Goal: Communication & Community: Answer question/provide support

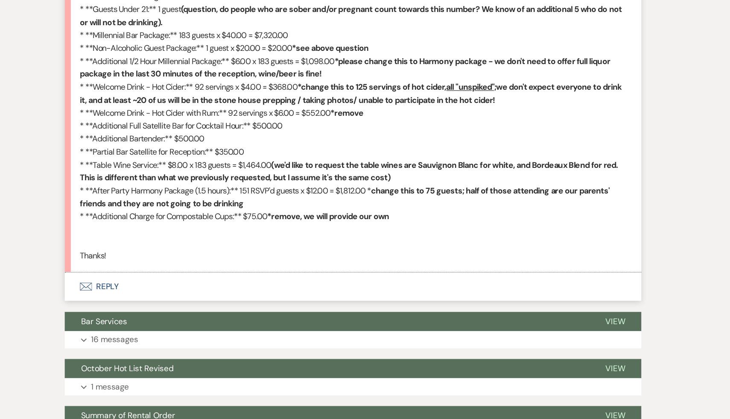
scroll to position [681, 0]
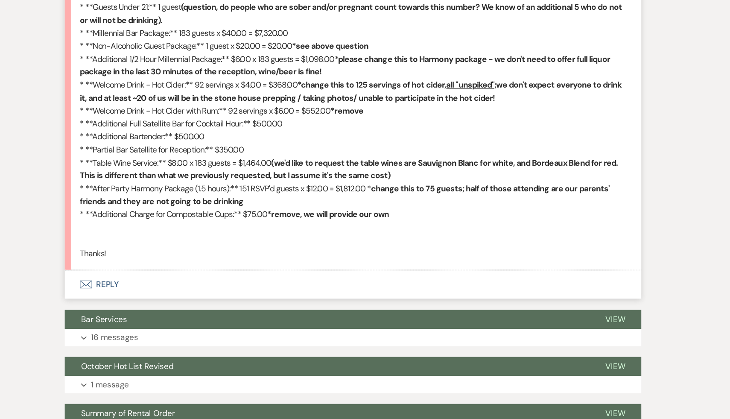
click at [159, 303] on button "Envelope Reply" at bounding box center [365, 305] width 486 height 24
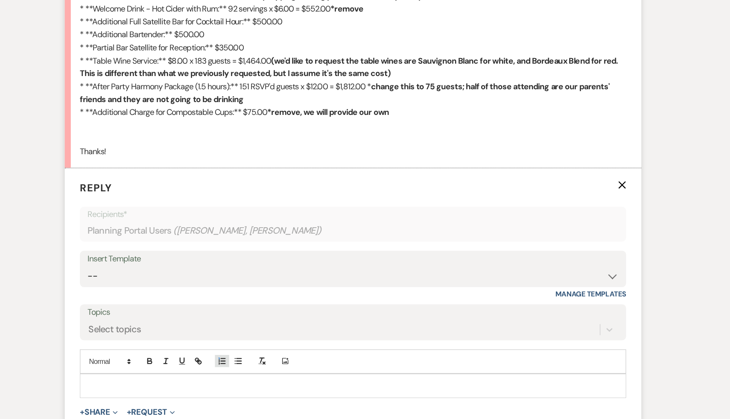
scroll to position [780, 0]
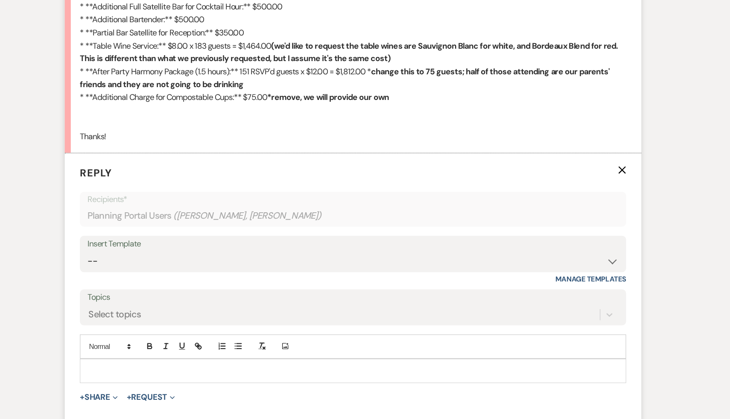
click at [255, 371] on div at bounding box center [365, 378] width 460 height 20
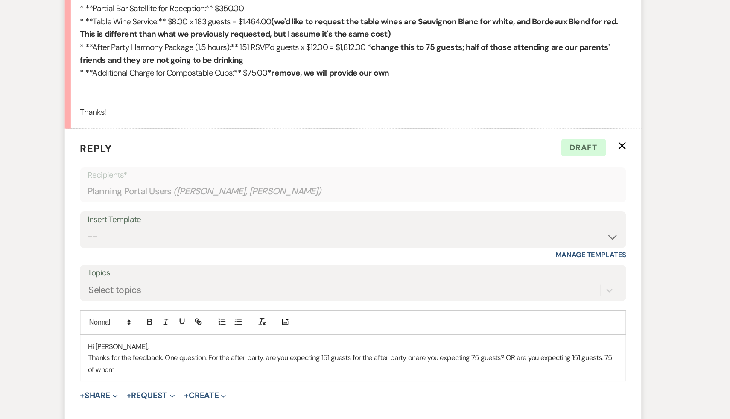
scroll to position [801, 0]
drag, startPoint x: 490, startPoint y: 365, endPoint x: 495, endPoint y: 376, distance: 11.5
click at [495, 376] on p "Thanks for the feedback. One question. For the after party, are you expecting 1…" at bounding box center [364, 370] width 447 height 19
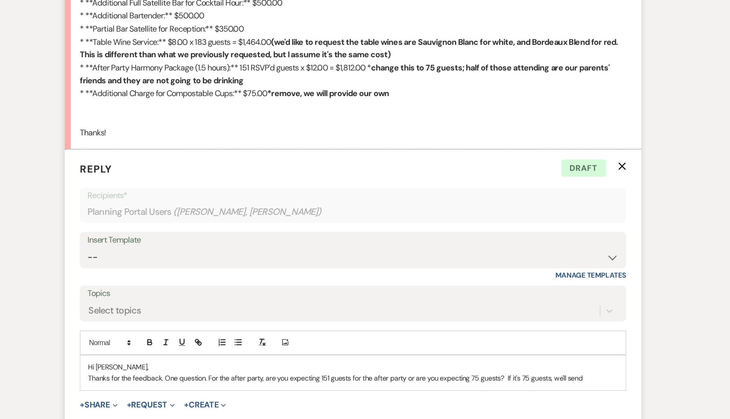
scroll to position [791, 0]
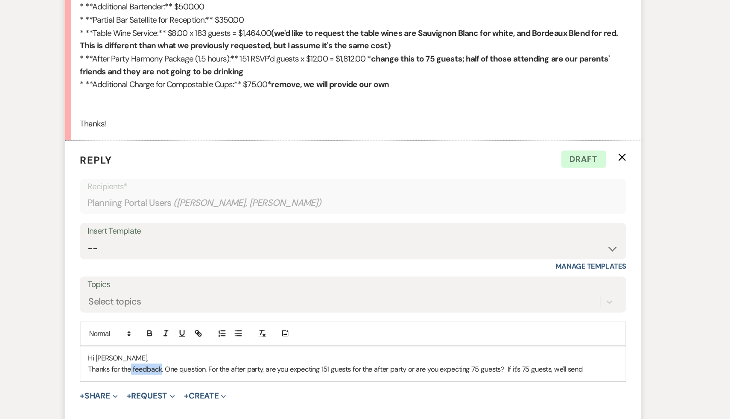
drag, startPoint x: 202, startPoint y: 376, endPoint x: 177, endPoint y: 376, distance: 25.2
click at [177, 376] on p "Thanks for the feedback. One question. For the after party, are you expecting 1…" at bounding box center [364, 376] width 447 height 9
drag, startPoint x: 405, startPoint y: 376, endPoint x: 360, endPoint y: 376, distance: 44.4
click at [360, 376] on p "Thanks for the updates. One question. For the after party, are you expecting 15…" at bounding box center [364, 376] width 447 height 9
click at [533, 373] on p "Thanks for the updates. One question. For the after party, are you expecting 15…" at bounding box center [364, 376] width 447 height 9
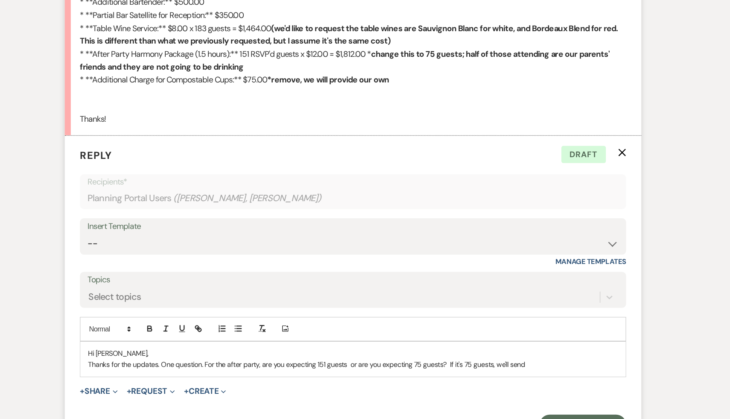
scroll to position [798, 0]
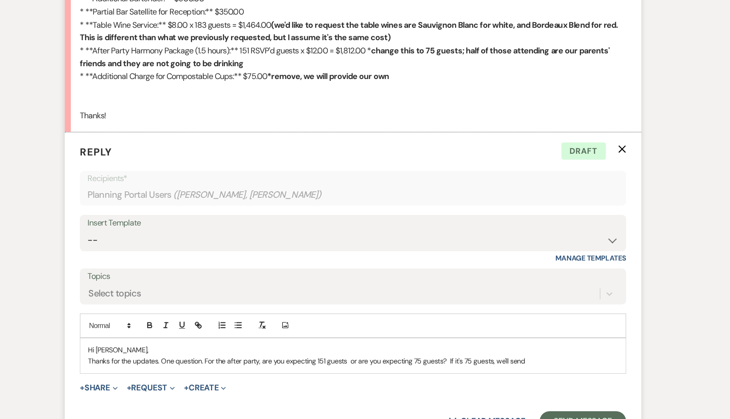
click at [521, 367] on p "Thanks for the updates. One question. For the after party, are you expecting 15…" at bounding box center [364, 369] width 447 height 9
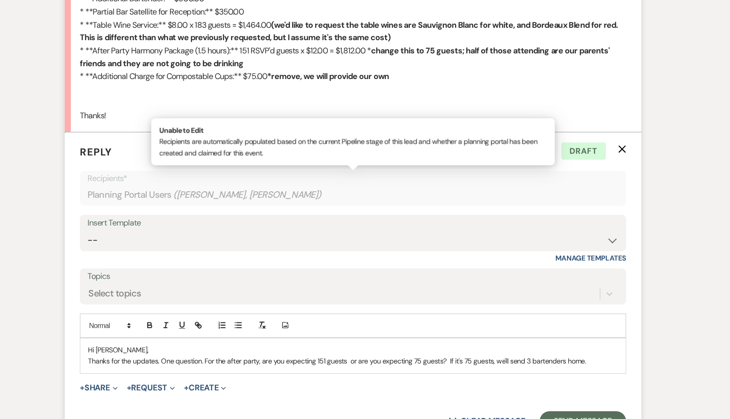
click at [377, 236] on div "Planning Portal Users ( Samara, Michaela Petigrow )" at bounding box center [365, 229] width 448 height 17
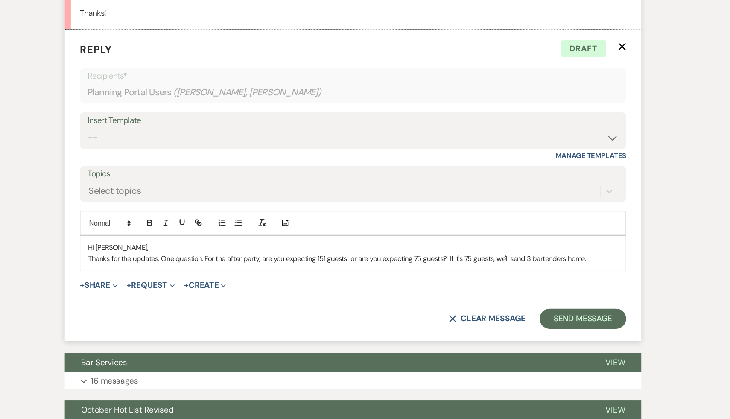
scroll to position [887, 0]
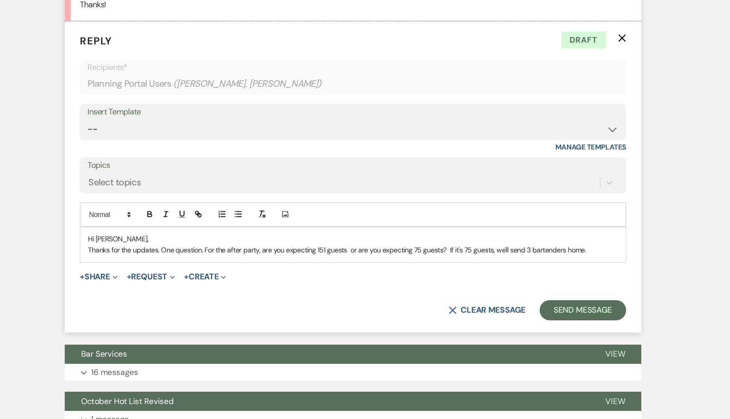
scroll to position [897, 0]
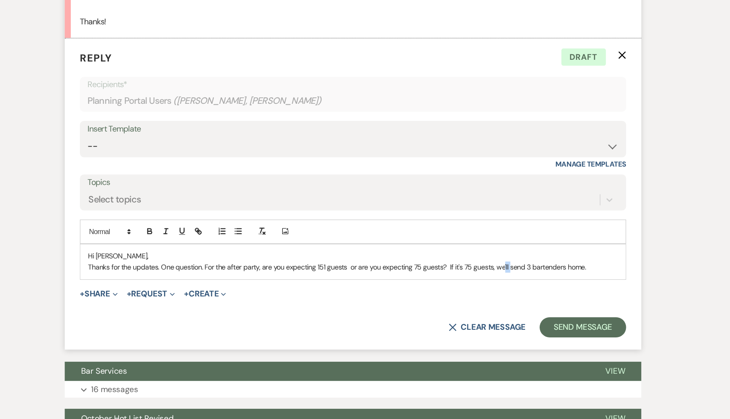
drag, startPoint x: 494, startPoint y: 271, endPoint x: 489, endPoint y: 270, distance: 4.9
click at [489, 270] on p "Thanks for the updates. One question. For the after party, are you expecting 15…" at bounding box center [364, 270] width 447 height 9
click at [575, 269] on p "Thanks for the updates. One question. For the after party, are you expecting 15…" at bounding box center [364, 270] width 447 height 9
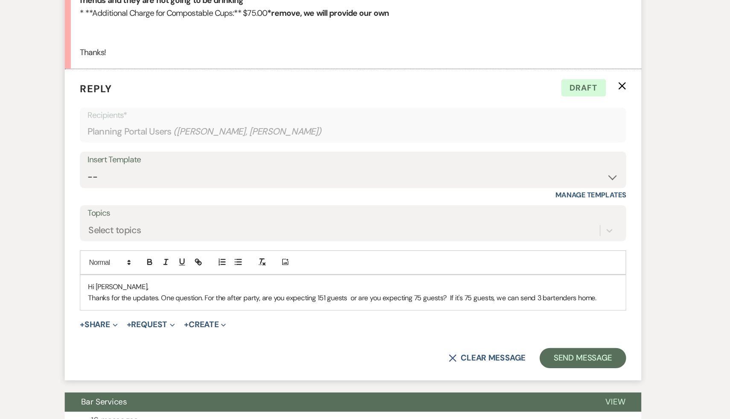
scroll to position [907, 0]
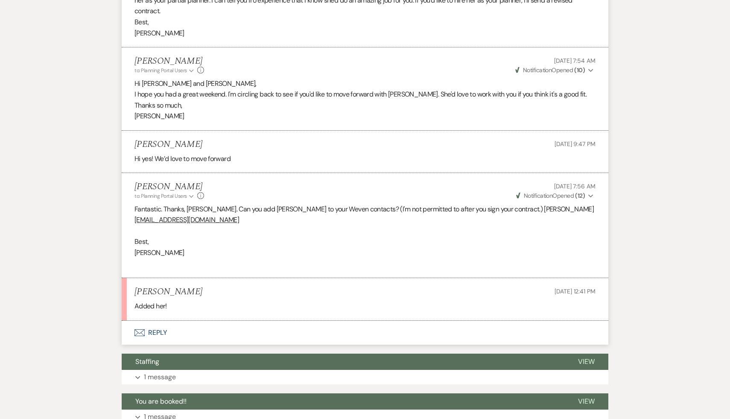
scroll to position [1217, 0]
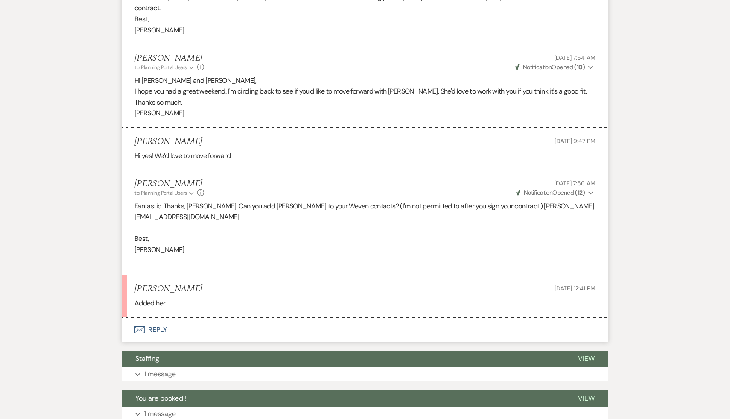
click at [157, 319] on button "Envelope Reply" at bounding box center [365, 329] width 486 height 24
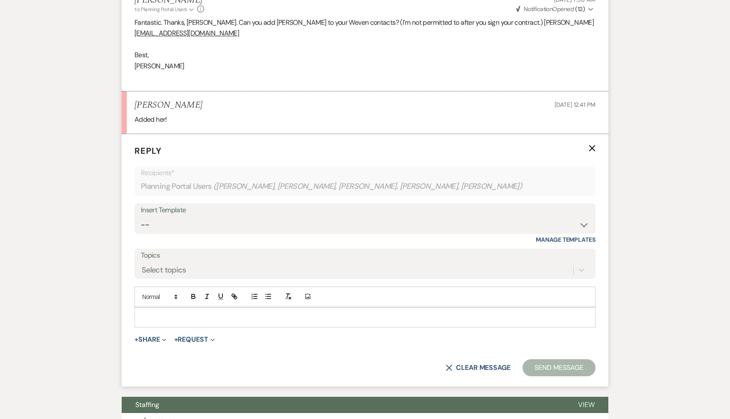
scroll to position [1417, 0]
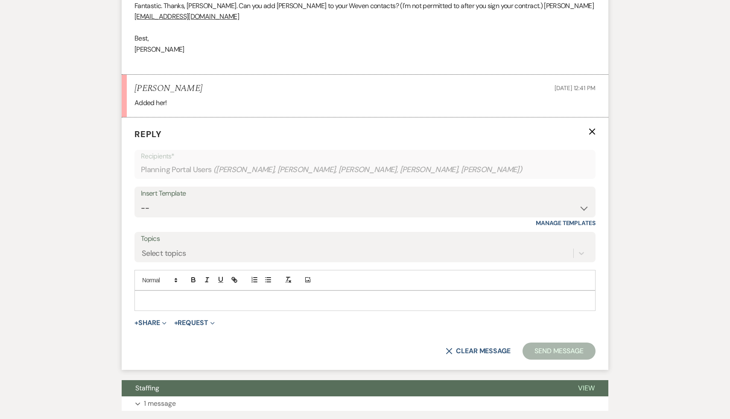
click at [193, 296] on p at bounding box center [364, 300] width 447 height 9
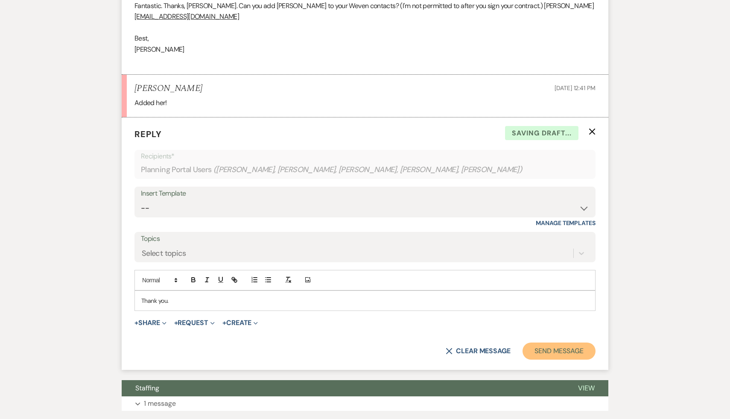
click at [578, 342] on button "Send Message" at bounding box center [558, 350] width 73 height 17
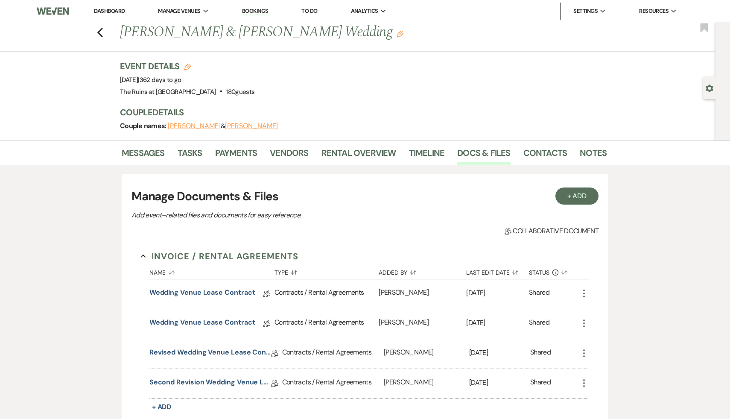
click at [114, 11] on link "Dashboard" at bounding box center [109, 10] width 31 height 7
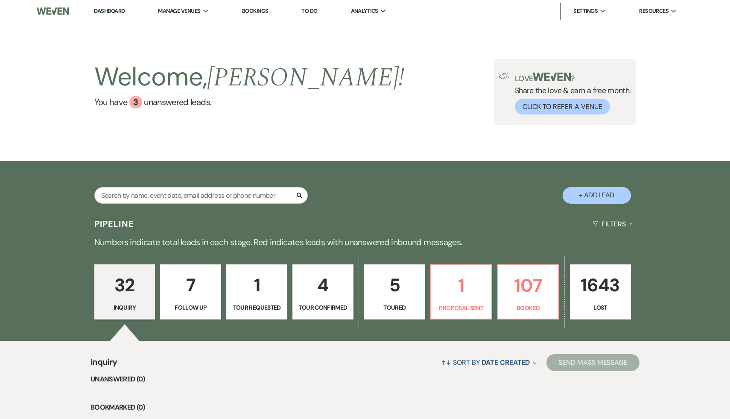
click at [188, 287] on p "7" at bounding box center [191, 285] width 50 height 29
select select "9"
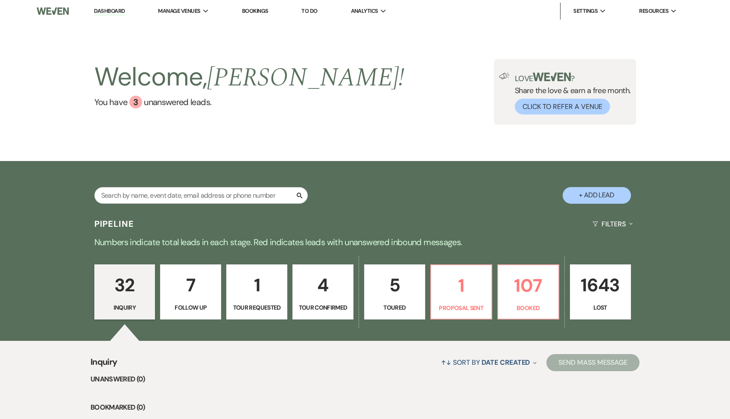
select select "9"
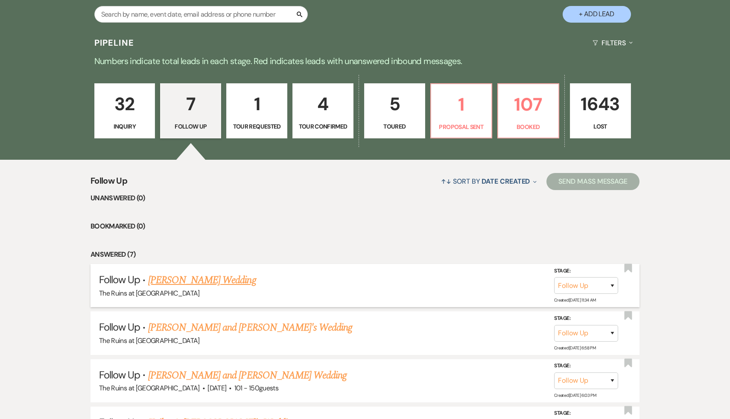
scroll to position [140, 0]
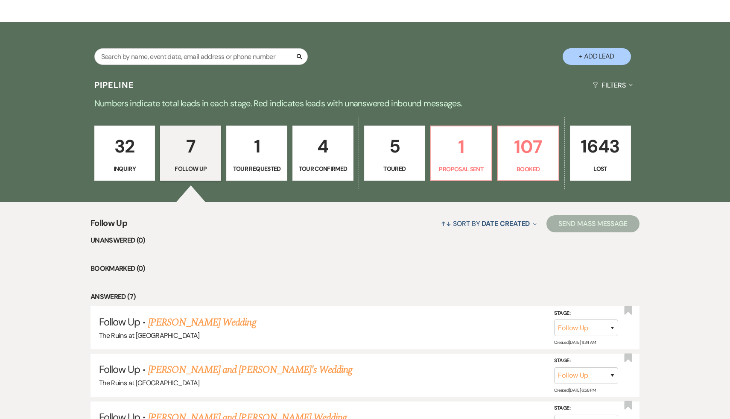
click at [399, 99] on p "Numbers indicate total leads in each stage. Red indicates leads with unanswered…" at bounding box center [365, 103] width 614 height 14
click at [258, 146] on p "1" at bounding box center [257, 146] width 50 height 29
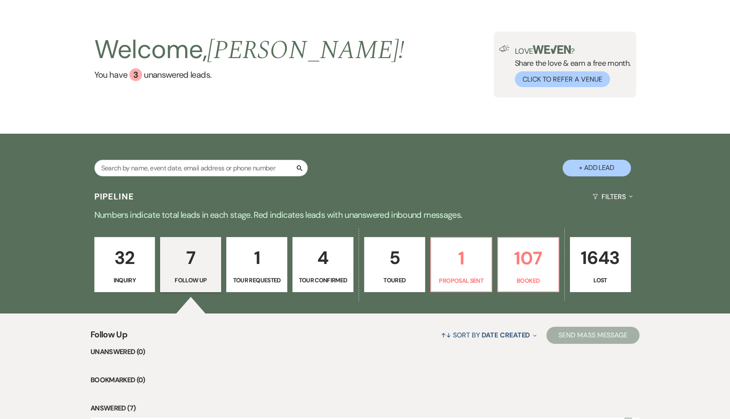
select select "2"
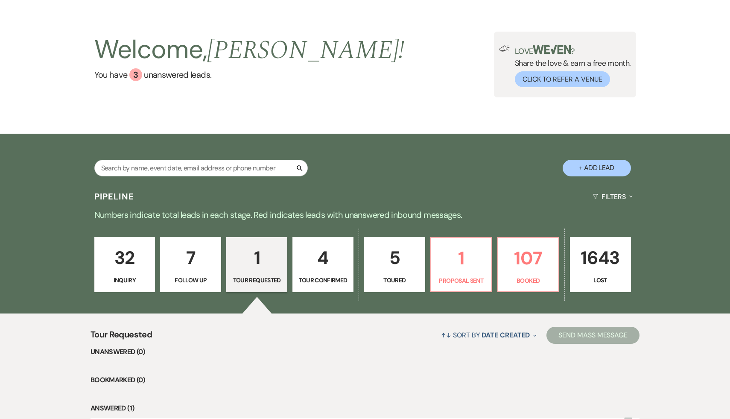
scroll to position [138, 0]
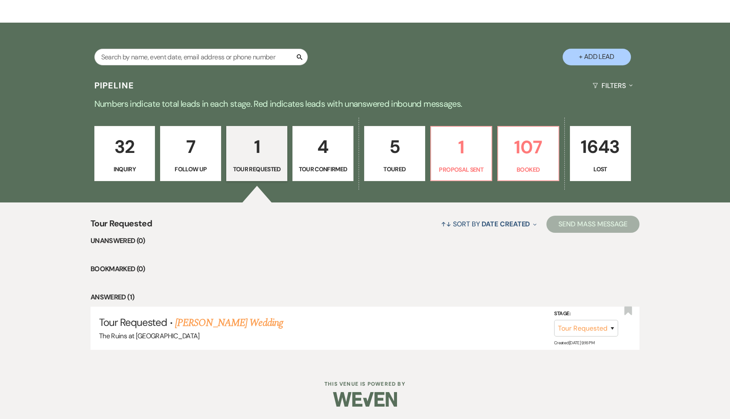
click at [323, 151] on p "4" at bounding box center [323, 146] width 50 height 29
select select "4"
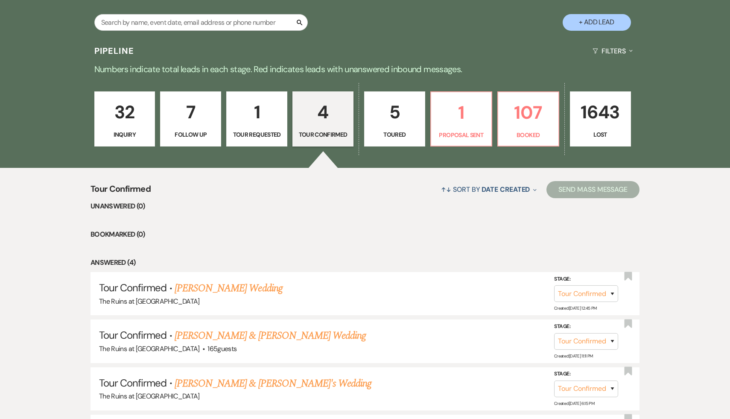
scroll to position [176, 0]
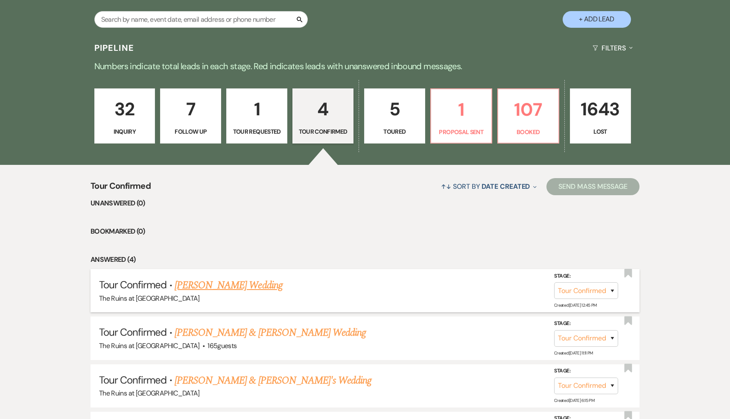
click at [226, 284] on link "[PERSON_NAME] Wedding" at bounding box center [229, 284] width 108 height 15
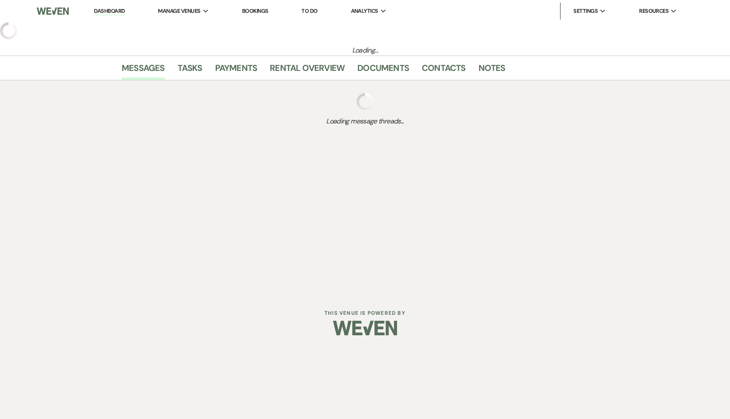
select select "4"
select select "6"
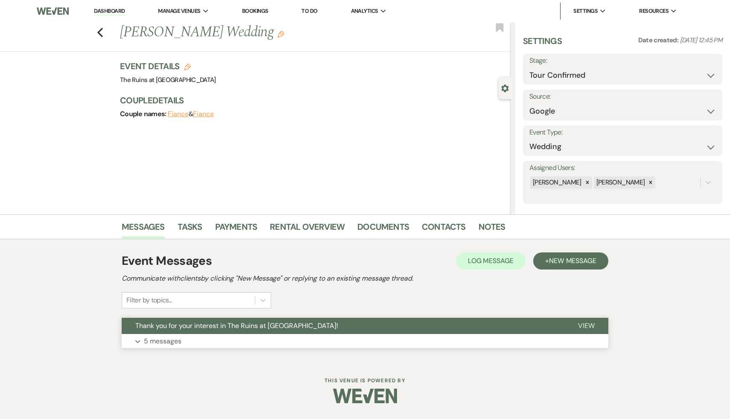
click at [232, 321] on span "Thank you for your interest in The Ruins at [GEOGRAPHIC_DATA]!" at bounding box center [236, 325] width 203 height 9
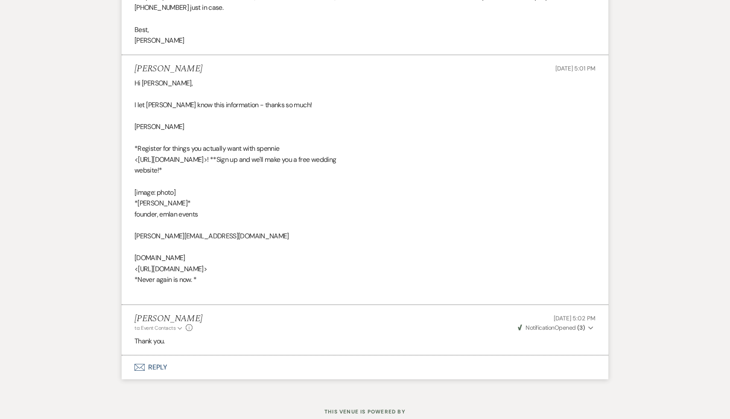
scroll to position [1038, 0]
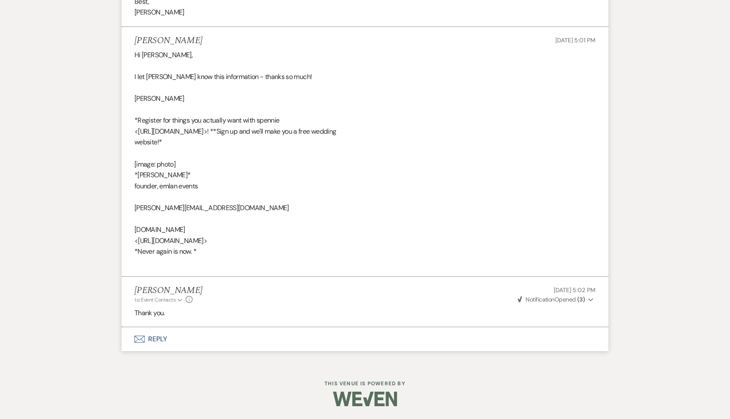
click at [359, 304] on li "Carol Reichert to: Event Contacts Expand Info Oct 09, 2025, 5:02 PM Weven Check…" at bounding box center [365, 302] width 486 height 50
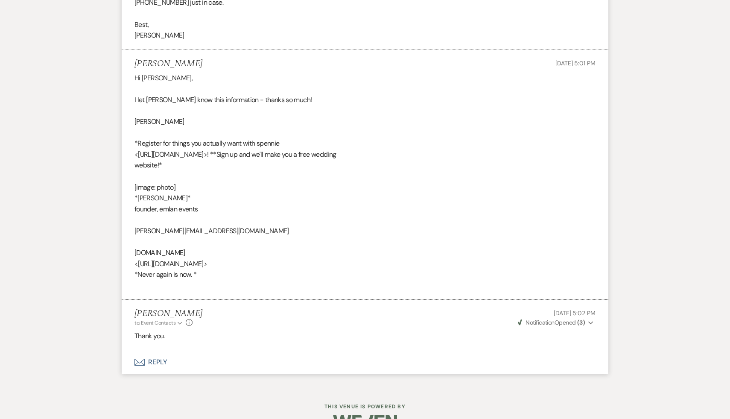
click at [373, 221] on div "Hi Carol, I let Amy know this information - thanks so much! Elizabeth *Register…" at bounding box center [364, 182] width 461 height 218
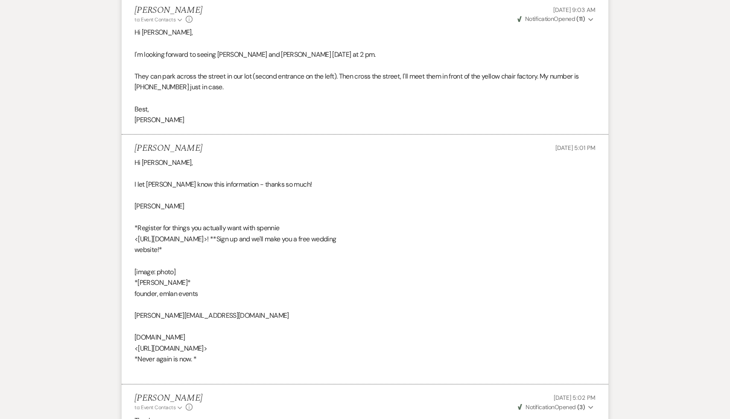
scroll to position [1038, 0]
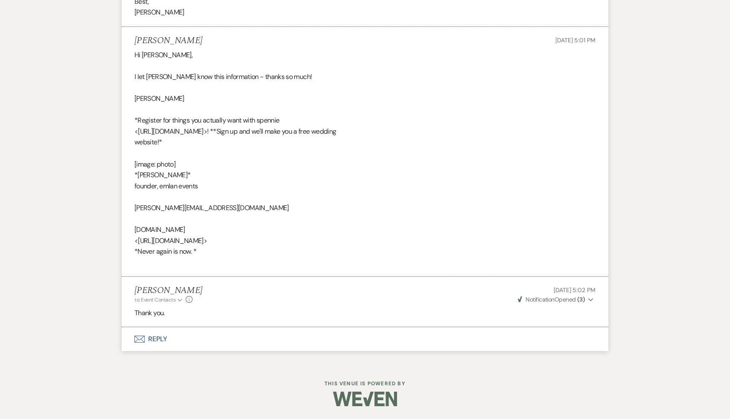
click at [159, 338] on button "Envelope Reply" at bounding box center [365, 339] width 486 height 24
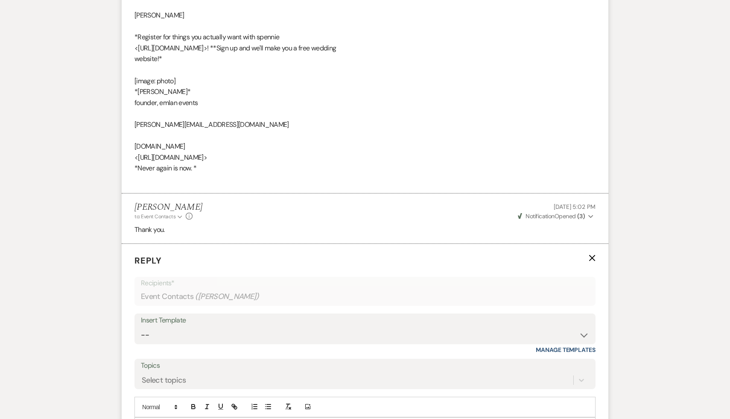
scroll to position [1201, 0]
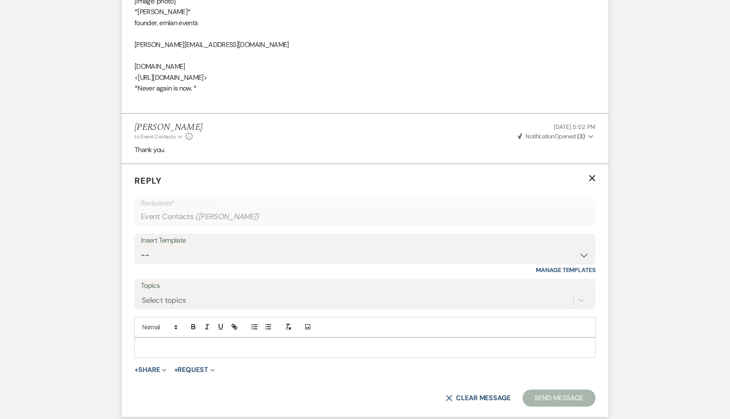
click at [162, 348] on p at bounding box center [364, 347] width 447 height 9
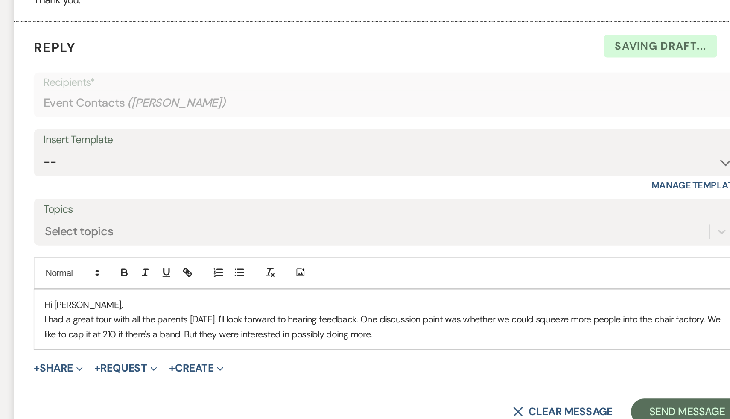
scroll to position [1205, 0]
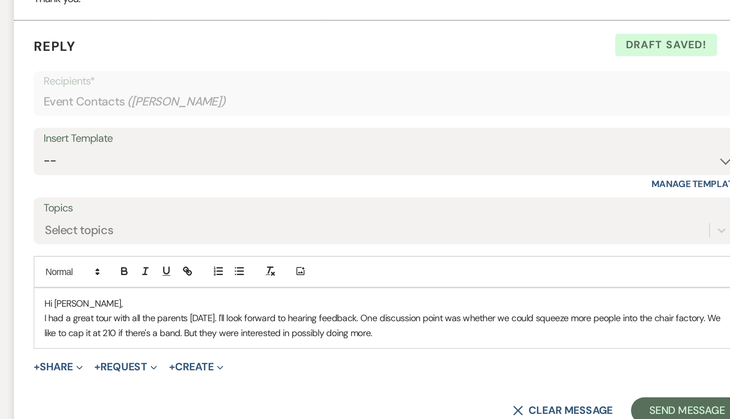
click at [400, 364] on p "I had a great tour with all the parents [DATE]. I'll look forward to hearing fe…" at bounding box center [364, 357] width 447 height 19
click at [379, 403] on form "Reply X Draft Recipients* Event Contacts ( Elizabeth Wexler ) Insert Template -…" at bounding box center [365, 296] width 486 height 272
click at [378, 402] on form "Reply X Draft Recipients* Event Contacts ( Elizabeth Wexler ) Insert Template -…" at bounding box center [365, 296] width 486 height 272
click at [377, 402] on form "Reply X Draft Recipients* Event Contacts ( Elizabeth Wexler ) Insert Template -…" at bounding box center [365, 296] width 486 height 272
click at [374, 364] on p "I had a great tour with all the parents [DATE]. I'll look forward to hearing fe…" at bounding box center [364, 357] width 447 height 19
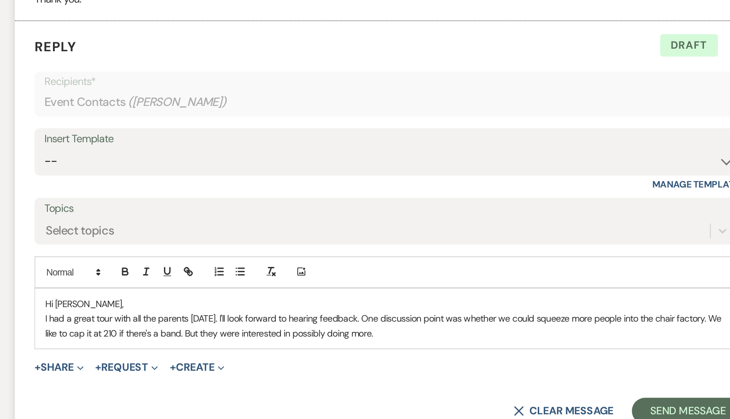
click at [362, 386] on div "+ Share Expand Doc Upload Documents Add Photo Images Pref Vendors Preferred ven…" at bounding box center [364, 385] width 461 height 10
click at [361, 363] on p "I had a great tour with all the parents [DATE]. I'll look forward to hearing fe…" at bounding box center [364, 357] width 447 height 19
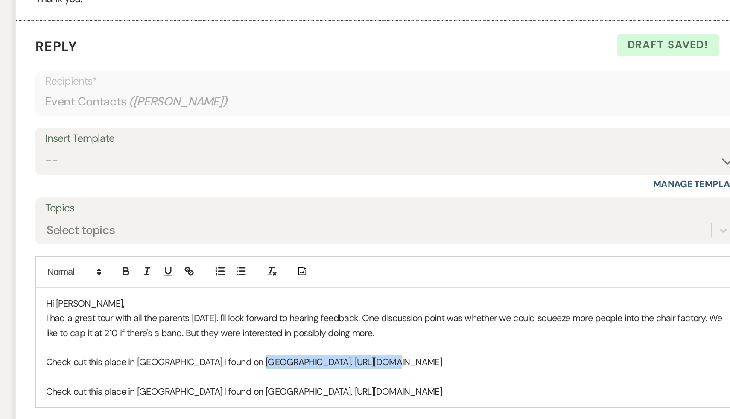
drag, startPoint x: 358, startPoint y: 381, endPoint x: 277, endPoint y: 381, distance: 80.2
click at [277, 381] on p "Check out this place in New Lebanon I found on Vrbo. https://t.vrbo.io/g065ntHL…" at bounding box center [364, 381] width 447 height 9
click at [235, 321] on icon "button" at bounding box center [233, 321] width 3 height 3
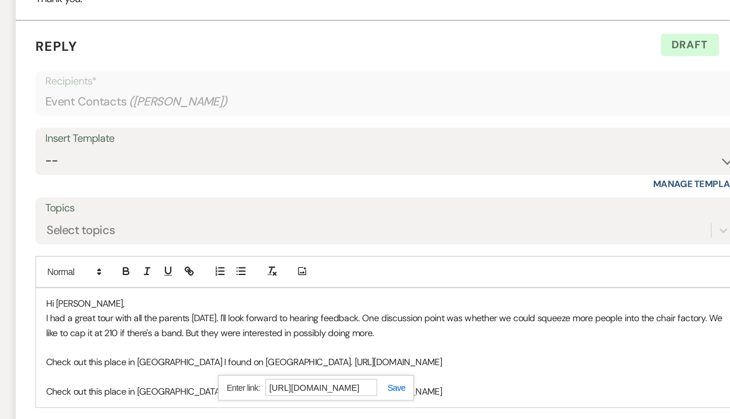
click at [370, 397] on link at bounding box center [365, 398] width 18 height 6
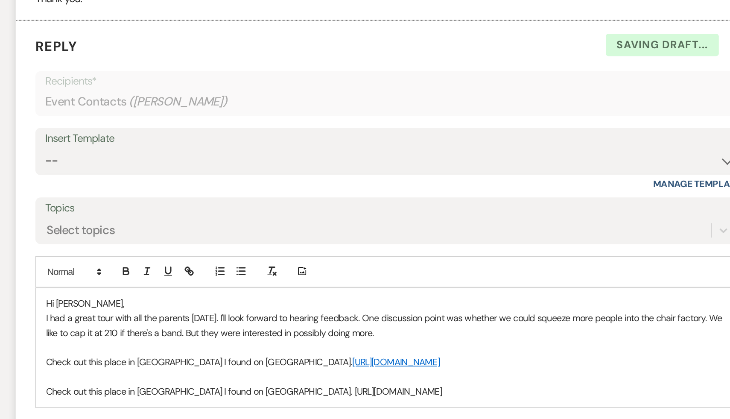
click at [370, 397] on p "Check out this place in New Lebanon I found on Vrbo. https://t.vrbo.io/nsRO52ZL…" at bounding box center [364, 400] width 447 height 9
drag, startPoint x: 360, startPoint y: 402, endPoint x: 278, endPoint y: 401, distance: 82.4
click at [278, 401] on p "Check out this place in New Lebanon I found on Vrbo. https://t.vrbo.io/nsRO52ZL…" at bounding box center [364, 400] width 447 height 9
click at [234, 323] on icon "button" at bounding box center [235, 323] width 3 height 3
type input "[URL][DOMAIN_NAME]"
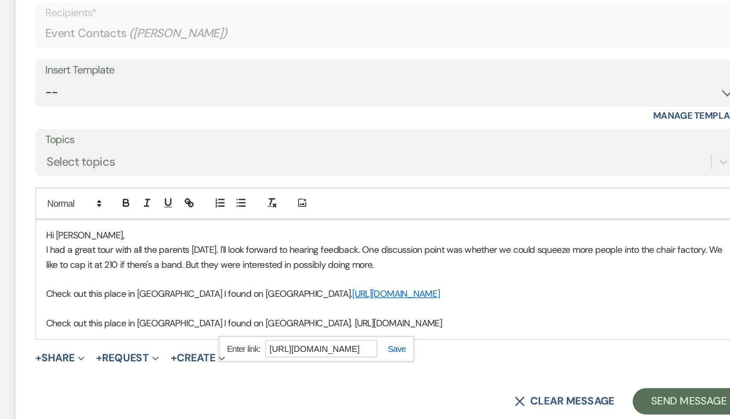
scroll to position [1258, 0]
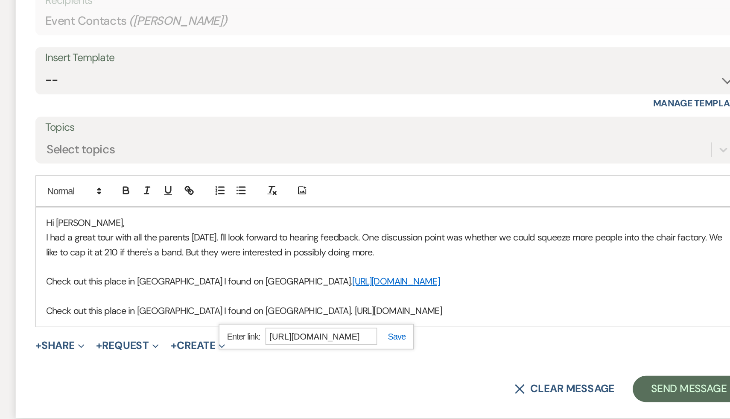
click at [368, 366] on link at bounding box center [365, 365] width 18 height 6
click at [388, 340] on p at bounding box center [364, 338] width 447 height 9
click at [370, 349] on p "Check out this place in [GEOGRAPHIC_DATA] I found on [GEOGRAPHIC_DATA]. [URL][D…" at bounding box center [364, 348] width 447 height 9
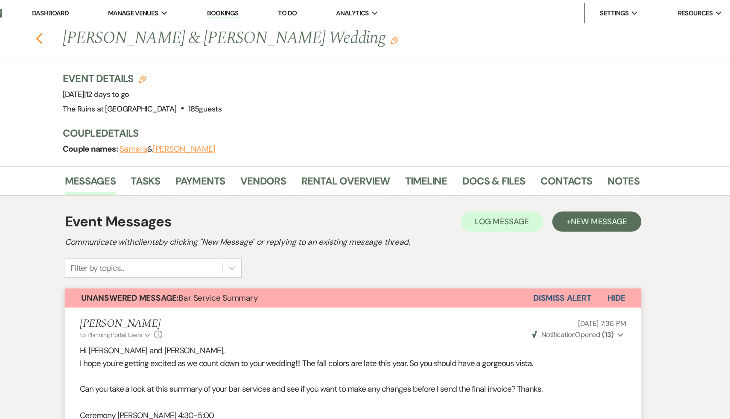
click at [99, 33] on use "button" at bounding box center [100, 32] width 6 height 9
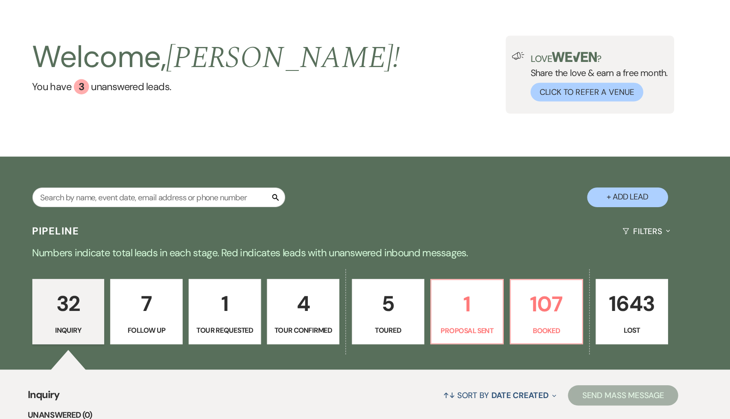
click at [322, 295] on p "4" at bounding box center [323, 285] width 50 height 29
select select "4"
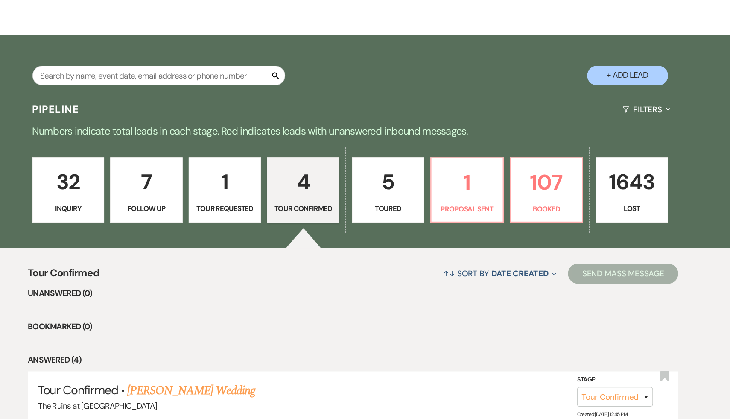
scroll to position [143, 0]
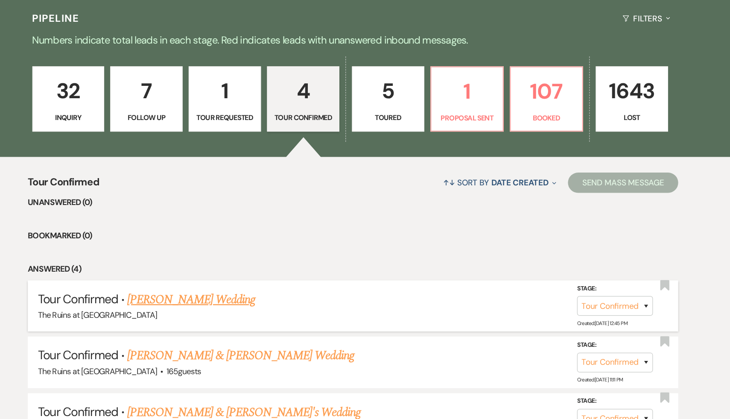
click at [269, 316] on link "[PERSON_NAME] Wedding" at bounding box center [229, 317] width 108 height 15
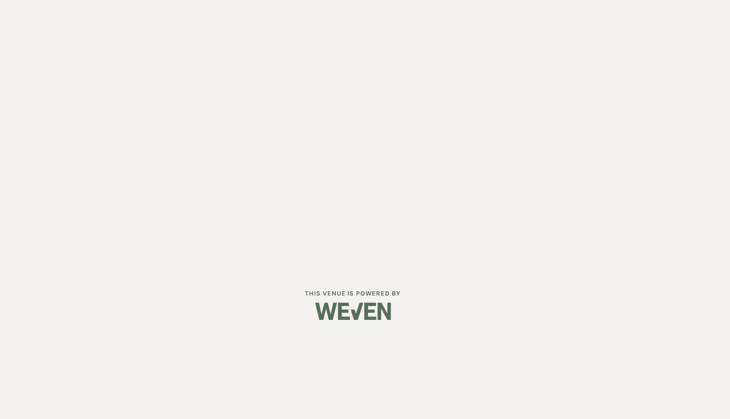
select select "4"
select select "6"
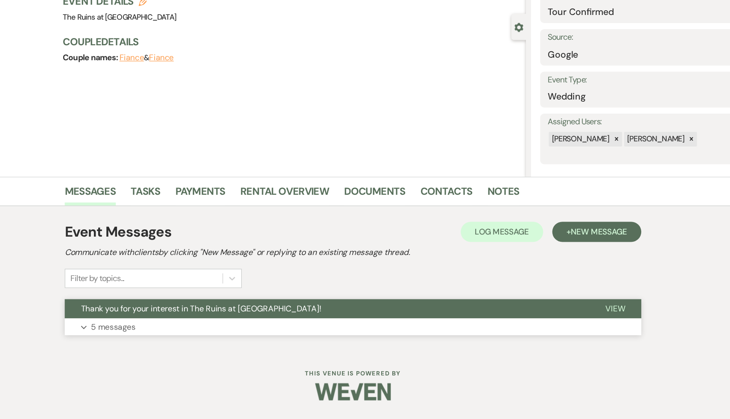
click at [268, 326] on span "Thank you for your interest in The Ruins at [GEOGRAPHIC_DATA]!" at bounding box center [236, 325] width 203 height 9
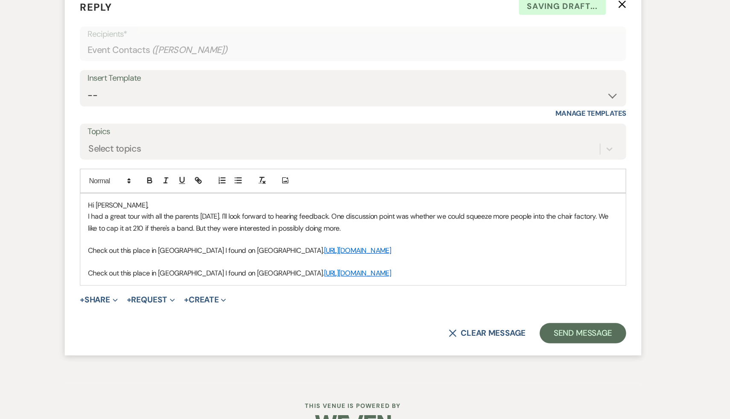
scroll to position [1311, 0]
click at [358, 256] on p "I had a great tour with all the parents [DATE]. I'll look forward to hearing fe…" at bounding box center [364, 251] width 447 height 19
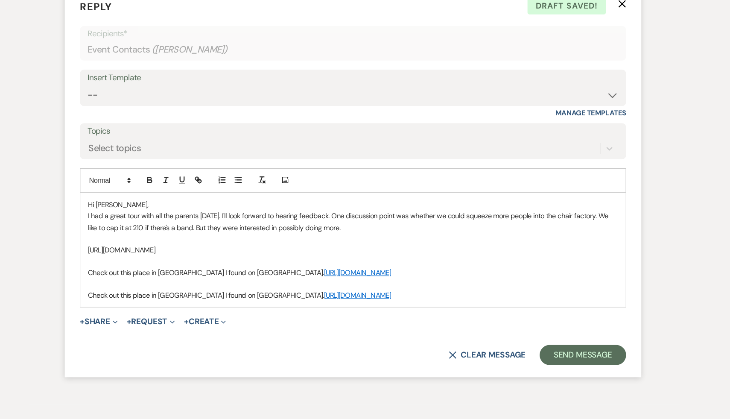
drag, startPoint x: 254, startPoint y: 274, endPoint x: 134, endPoint y: 274, distance: 120.8
click at [134, 274] on form "Reply X Draft saved! Recipients* Event Contacts ( [PERSON_NAME] ) Insert Templa…" at bounding box center [365, 218] width 486 height 329
click at [235, 218] on line "button" at bounding box center [234, 217] width 2 height 2
type input "[URL][DOMAIN_NAME]"
click at [248, 293] on link at bounding box center [244, 292] width 18 height 6
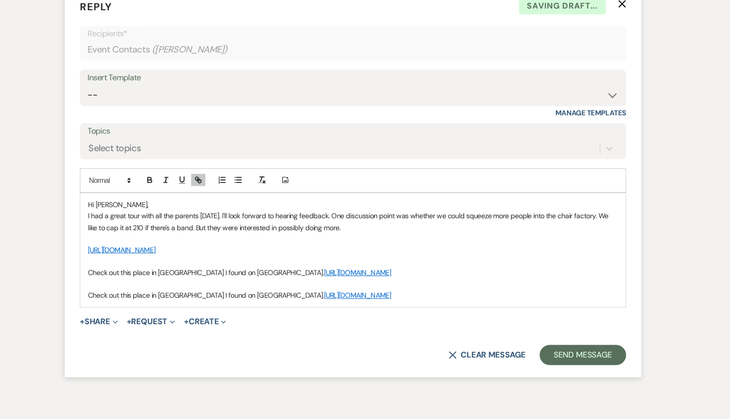
click at [332, 277] on p "[URL][DOMAIN_NAME]" at bounding box center [364, 275] width 447 height 9
click at [361, 257] on p "I had a great tour with all the parents [DATE]. I'll look forward to hearing fe…" at bounding box center [364, 251] width 447 height 19
click at [367, 314] on p "Check out this place in [GEOGRAPHIC_DATA] I found on [GEOGRAPHIC_DATA]. [URL][D…" at bounding box center [364, 313] width 447 height 9
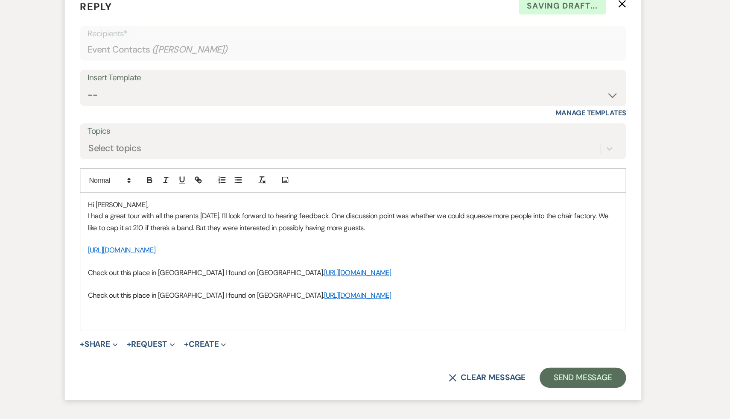
click at [372, 256] on p "I had a great tour with all the parents [DATE]. I'll look forward to hearing fe…" at bounding box center [364, 251] width 447 height 19
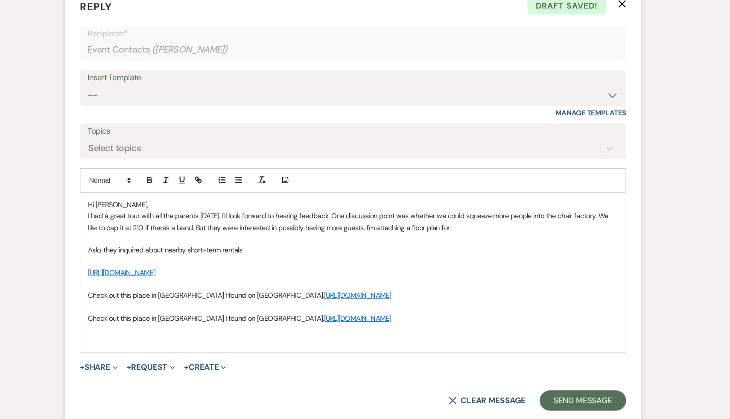
click at [198, 294] on link "[URL][DOMAIN_NAME]" at bounding box center [169, 295] width 57 height 8
click at [198, 310] on link "[URL][DOMAIN_NAME]" at bounding box center [172, 311] width 54 height 11
click at [290, 274] on p "Aslo, they inquired about nearby short-term rentals" at bounding box center [364, 275] width 447 height 9
click at [198, 294] on link "[URL][DOMAIN_NAME]" at bounding box center [169, 295] width 57 height 8
click at [198, 310] on link "[URL][DOMAIN_NAME]" at bounding box center [172, 311] width 54 height 11
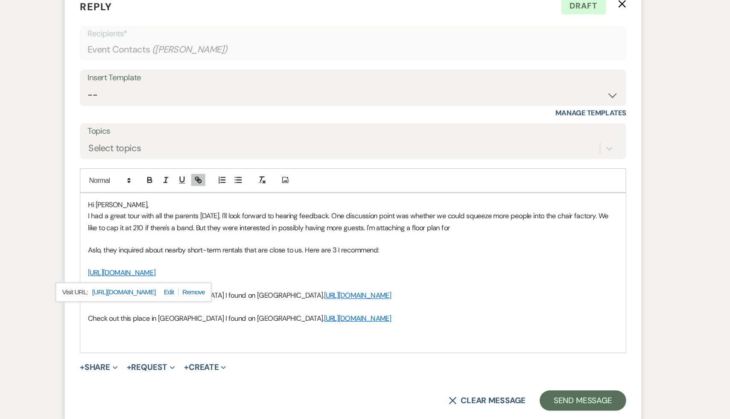
click at [407, 273] on p "Aslo, they inquired about nearby short-term rentals that are close to us. Here …" at bounding box center [364, 275] width 447 height 9
click at [340, 332] on link "[URL][DOMAIN_NAME]" at bounding box center [368, 333] width 57 height 8
click at [306, 349] on link "[URL][DOMAIN_NAME]" at bounding box center [302, 349] width 54 height 11
click at [139, 297] on div "Hi [PERSON_NAME], I had a great tour with all the parents [DATE]. I'll look for…" at bounding box center [365, 295] width 460 height 134
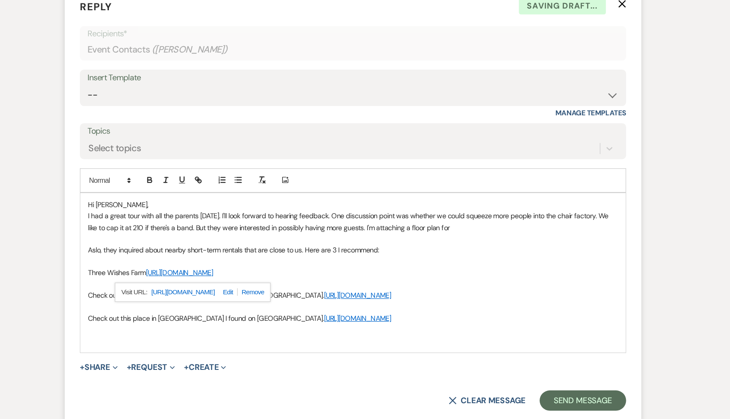
click at [446, 326] on p at bounding box center [364, 323] width 447 height 9
click at [150, 373] on button "+ Share Expand" at bounding box center [150, 374] width 32 height 7
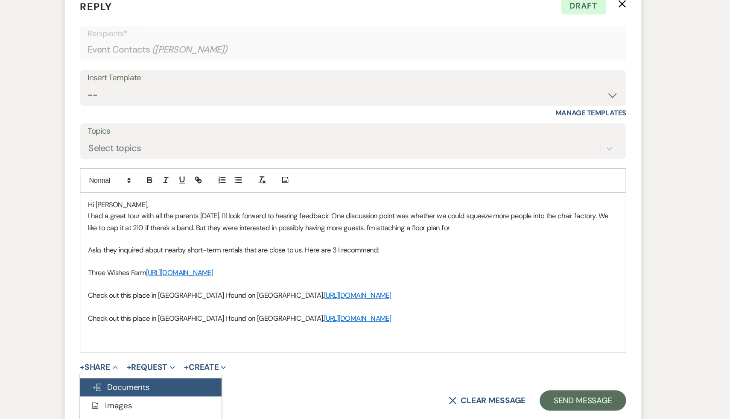
click at [179, 395] on span "Doc Upload Documents" at bounding box center [169, 391] width 49 height 9
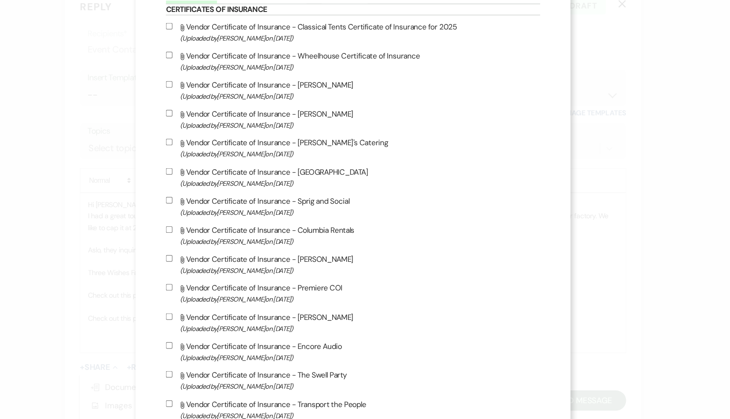
scroll to position [1310, 0]
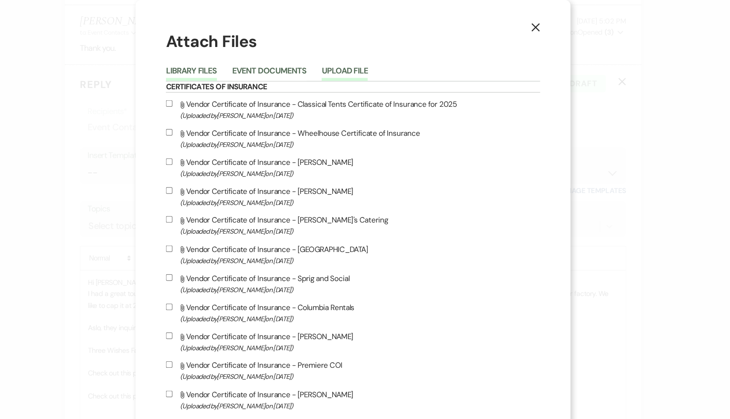
click at [377, 57] on button "Upload File" at bounding box center [357, 62] width 39 height 12
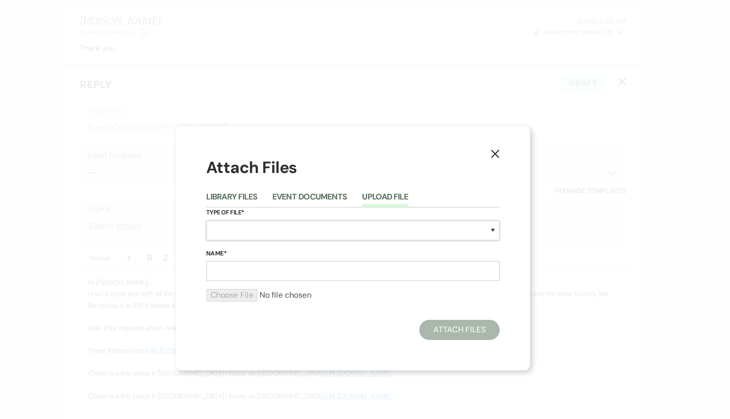
click at [483, 193] on select "Special Event Insurance Vendor Certificate of Insurance Contracts / Rental Agre…" at bounding box center [365, 194] width 248 height 17
select select "24"
click at [241, 186] on select "Special Event Insurance Vendor Certificate of Insurance Contracts / Rental Agre…" at bounding box center [365, 194] width 248 height 17
click at [328, 233] on input "Name*" at bounding box center [365, 228] width 248 height 17
type input "228 guests"
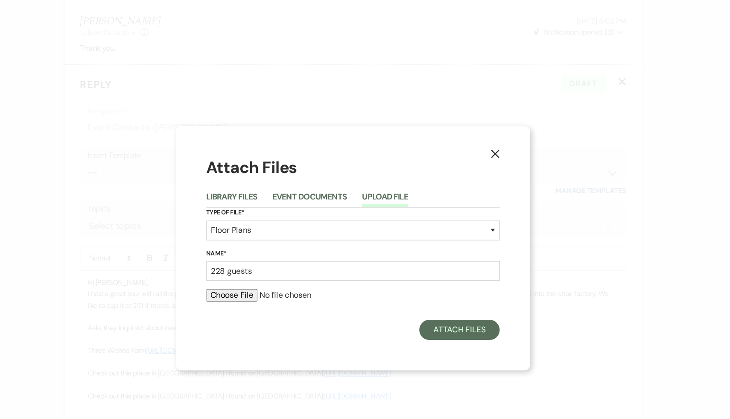
click at [268, 253] on input "file" at bounding box center [365, 249] width 248 height 10
type input "C:\fakepath\228.pdf"
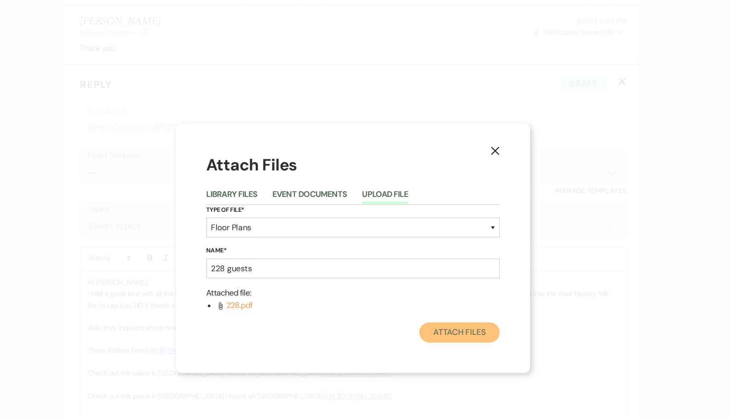
click at [459, 281] on button "Attach Files" at bounding box center [455, 280] width 68 height 17
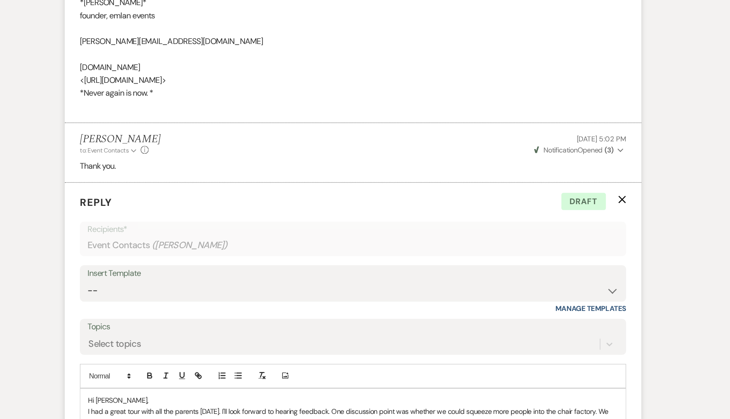
scroll to position [1299, 0]
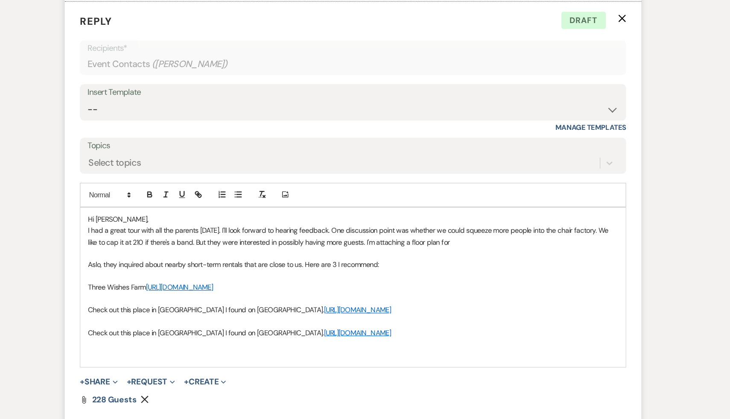
click at [387, 350] on p at bounding box center [364, 354] width 447 height 9
